Goal: Obtain resource: Obtain resource

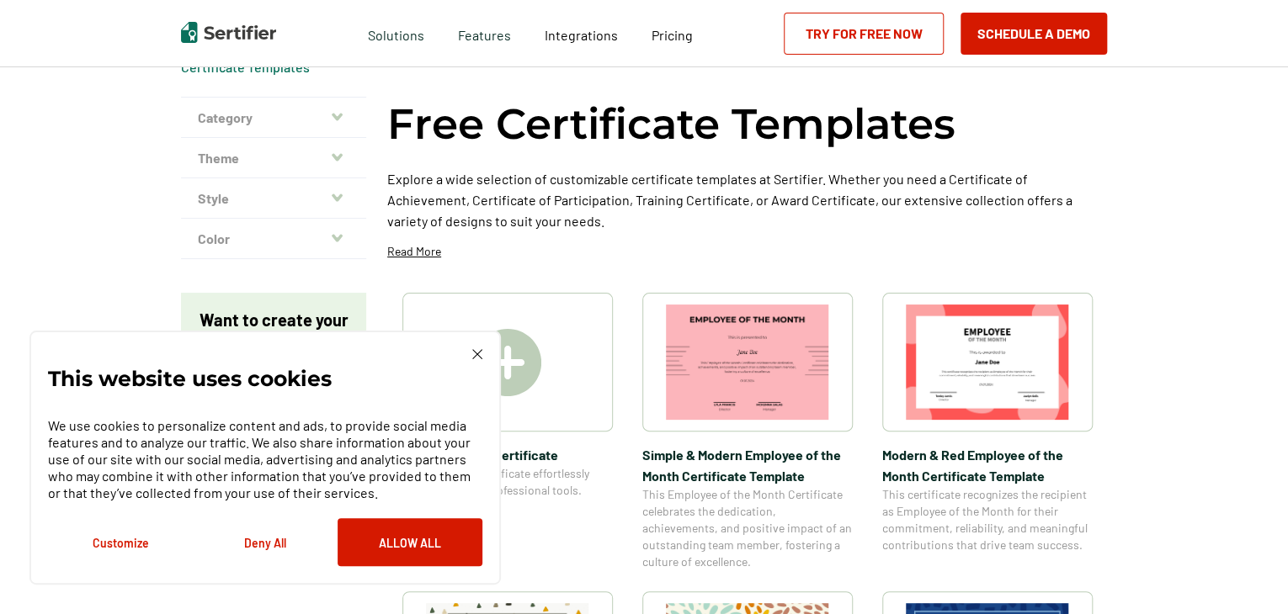
scroll to position [84, 0]
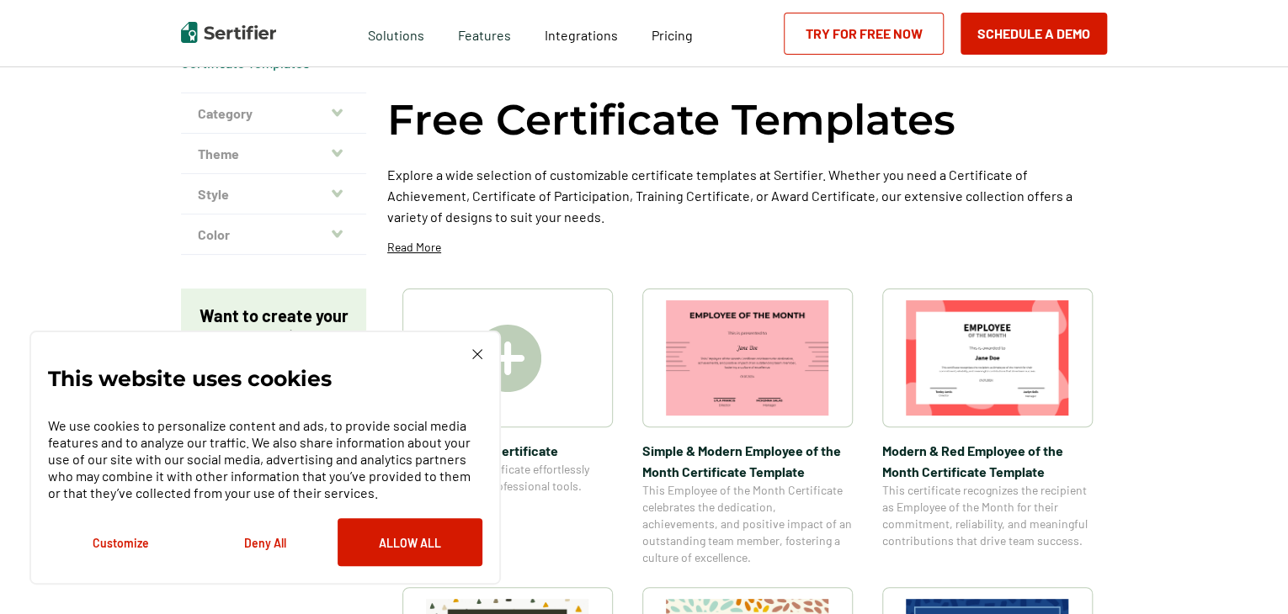
click at [472, 350] on img at bounding box center [477, 354] width 10 height 10
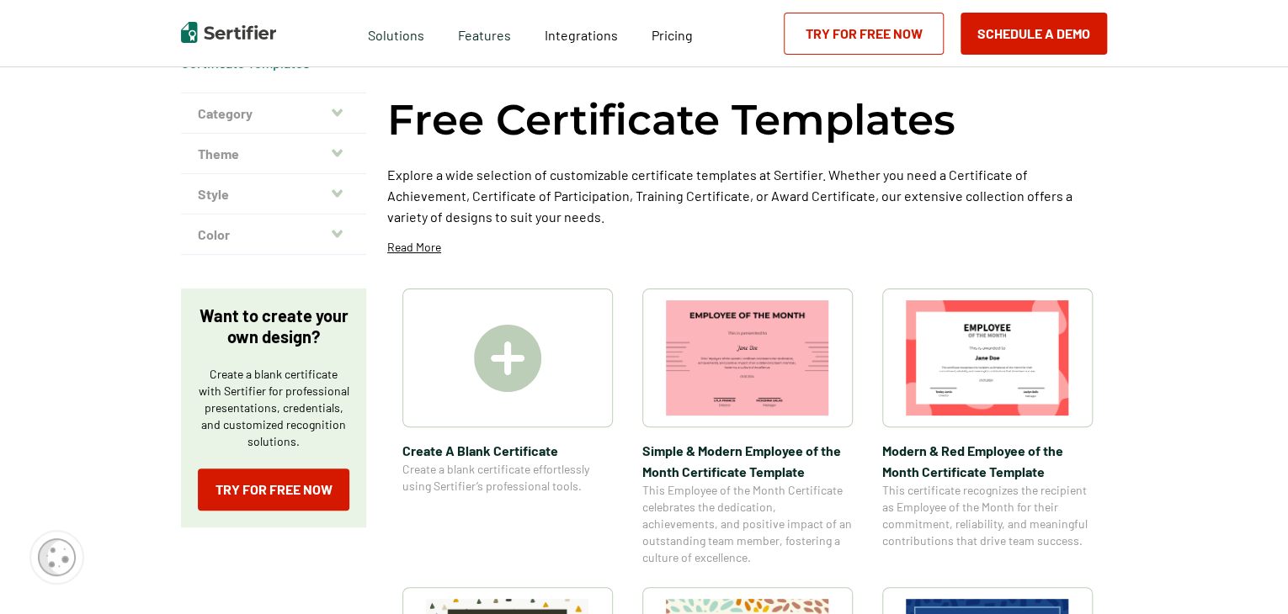
click at [1017, 351] on img at bounding box center [987, 357] width 163 height 115
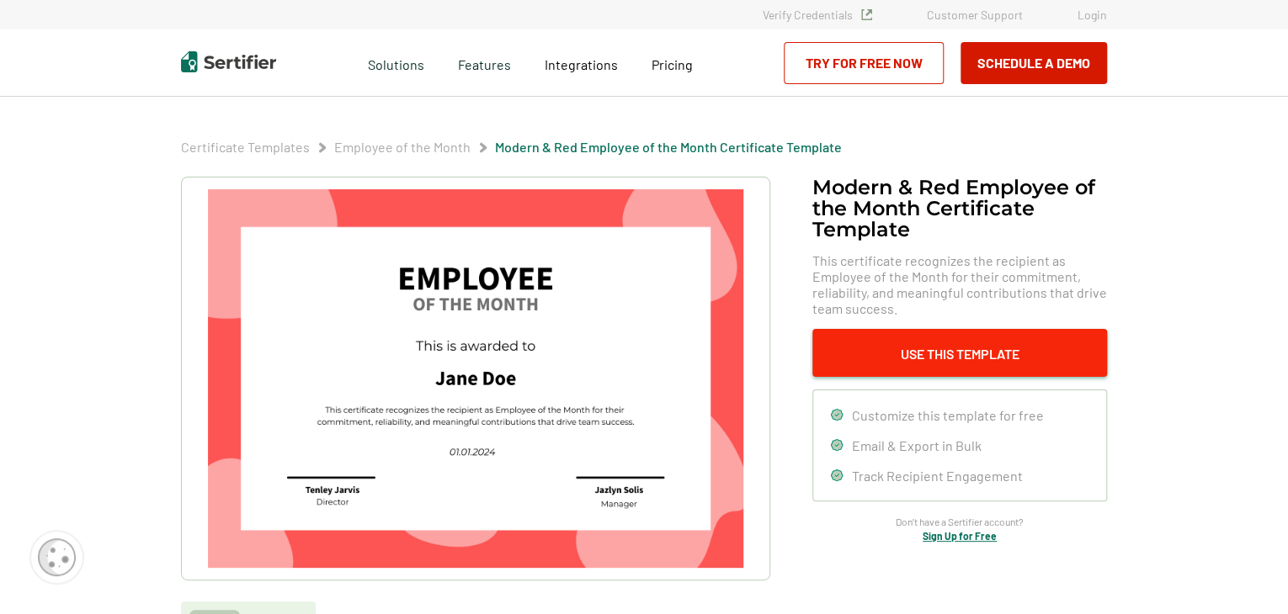
click at [994, 351] on button "Use This Template" at bounding box center [959, 353] width 295 height 48
